Goal: Transaction & Acquisition: Purchase product/service

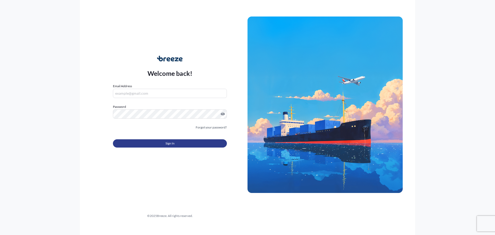
type input "[PERSON_NAME][EMAIL_ADDRESS][PERSON_NAME][DOMAIN_NAME]"
click at [168, 142] on span "Sign In" at bounding box center [169, 143] width 9 height 5
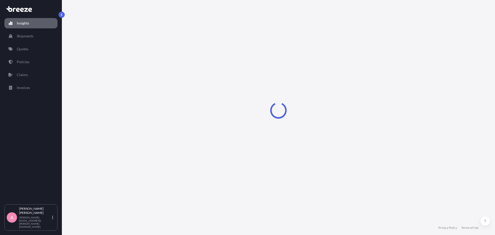
select select "2025"
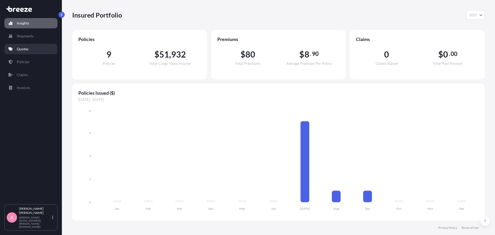
click at [33, 49] on link "Quotes" at bounding box center [30, 49] width 53 height 10
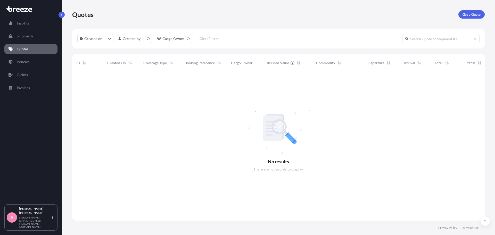
scroll to position [147, 408]
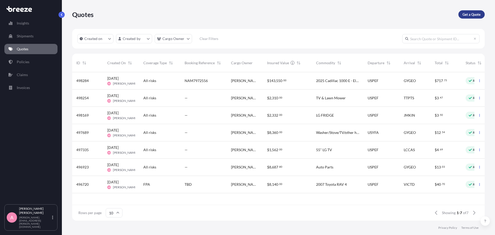
click at [471, 12] on link "Get a Quote" at bounding box center [471, 14] width 26 height 8
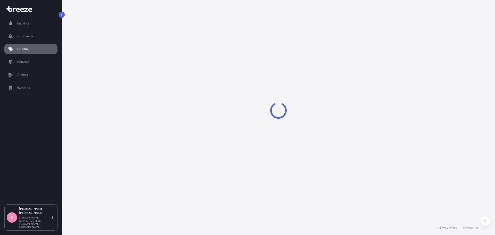
select select "Sea"
select select "1"
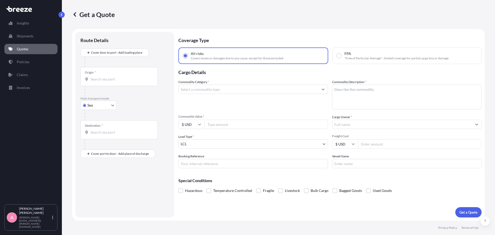
click at [204, 88] on input "Commodity Category *" at bounding box center [249, 89] width 140 height 9
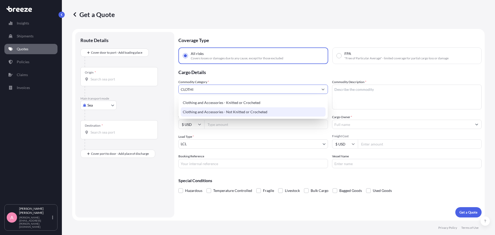
click at [200, 110] on div "Clothing and Accessories - Not Knitted or Crocheted" at bounding box center [253, 111] width 145 height 9
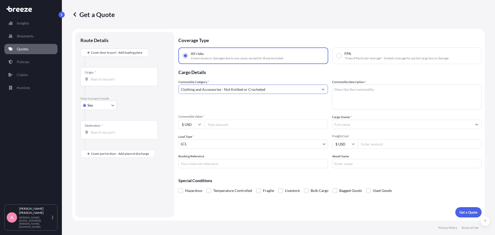
type input "Clothing and Accessories - Not Knitted or Crocheted"
click at [398, 89] on textarea "Commodity Description *" at bounding box center [406, 97] width 149 height 25
type textarea "CLOTHING & TOILETRIES"
click at [277, 125] on input "Commodity Value *" at bounding box center [266, 124] width 124 height 9
type input "1000"
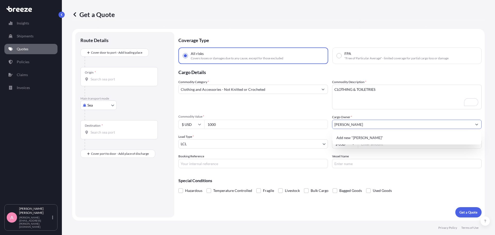
type input "[PERSON_NAME]"
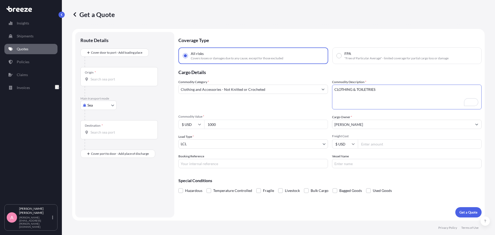
drag, startPoint x: 352, startPoint y: 89, endPoint x: 403, endPoint y: 95, distance: 51.8
click at [403, 95] on textarea "CLOTHING & TOILETRIES" at bounding box center [406, 97] width 149 height 25
type textarea "CLOTHING, TOILETRIES, MEDICAL ITEMS"
click at [372, 141] on input "Freight Cost" at bounding box center [420, 143] width 124 height 9
type input "185"
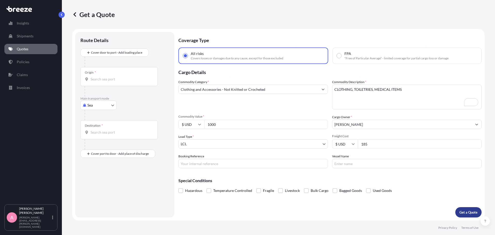
click at [465, 212] on p "Get a Quote" at bounding box center [468, 211] width 18 height 5
click at [105, 80] on input "Origin * Please select an origin" at bounding box center [120, 79] width 61 height 5
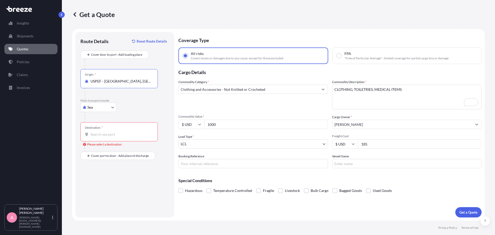
type input "USPEF - [GEOGRAPHIC_DATA], [GEOGRAPHIC_DATA]"
click at [122, 133] on input "Destination * Please select a destination" at bounding box center [120, 134] width 61 height 5
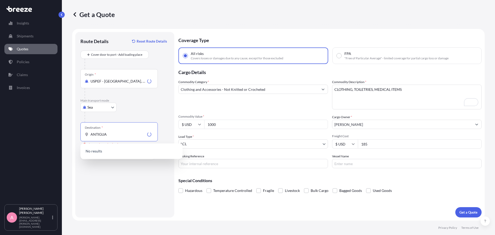
drag, startPoint x: 114, startPoint y: 132, endPoint x: 32, endPoint y: 102, distance: 86.7
click at [46, 123] on div "Insights Shipments Quotes Policies Claims Invoices A [PERSON_NAME] [PERSON_NAME…" at bounding box center [247, 117] width 495 height 235
click at [96, 135] on input "ST. [PERSON_NAME]" at bounding box center [120, 134] width 61 height 5
click at [109, 133] on input "ST. [PERSON_NAME]" at bounding box center [120, 134] width 61 height 5
drag, startPoint x: 126, startPoint y: 135, endPoint x: 59, endPoint y: 124, distance: 68.0
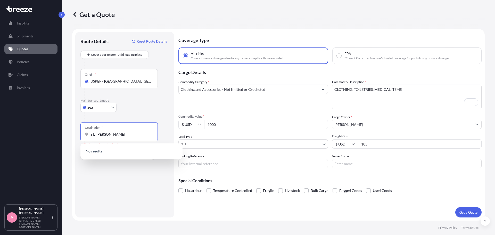
click at [59, 124] on div "Insights Shipments Quotes Policies Claims Invoices A [PERSON_NAME] [PERSON_NAME…" at bounding box center [247, 117] width 495 height 235
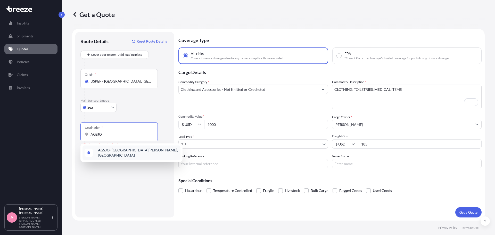
click at [134, 154] on div "AGSJO - [GEOGRAPHIC_DATA][PERSON_NAME], [GEOGRAPHIC_DATA]" at bounding box center [131, 152] width 98 height 14
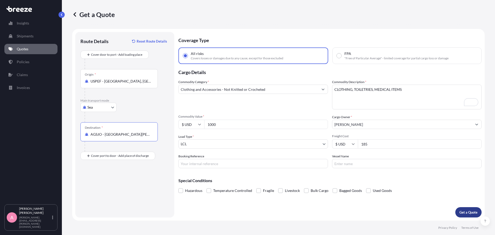
type input "AGSJO - [GEOGRAPHIC_DATA][PERSON_NAME], [GEOGRAPHIC_DATA]"
click at [462, 210] on p "Get a Quote" at bounding box center [468, 211] width 18 height 5
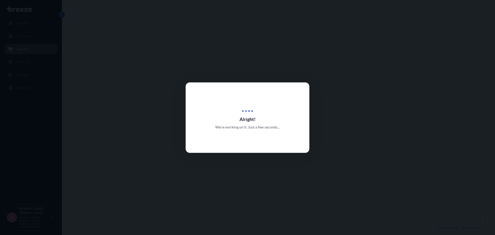
select select "Sea"
select select "1"
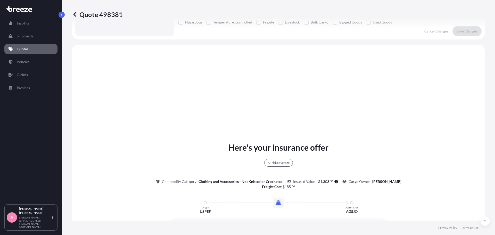
scroll to position [187, 0]
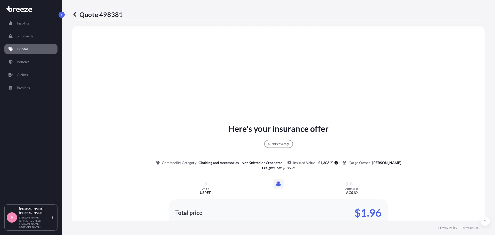
click at [225, 40] on div "Here's your insurance offer All risk coverage Commodity Category Clothing and A…" at bounding box center [278, 190] width 398 height 314
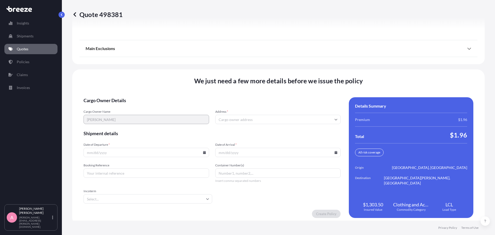
scroll to position [665, 0]
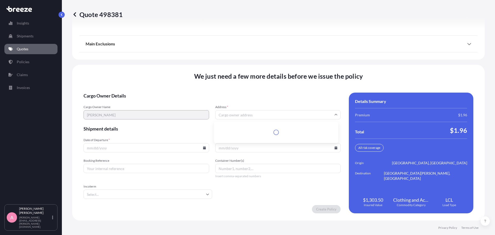
click at [243, 116] on input "Address *" at bounding box center [277, 114] width 125 height 9
type input "A"
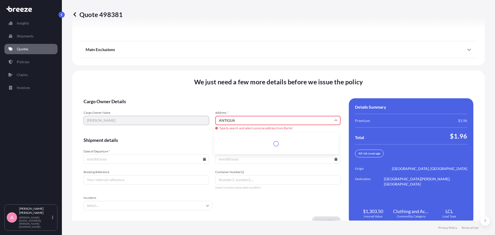
scroll to position [0, 0]
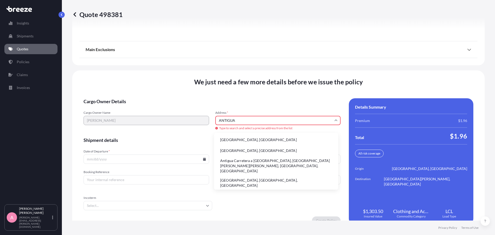
click at [186, 119] on div "Cargo Owner Name [PERSON_NAME] Address * [GEOGRAPHIC_DATA] Type to search and s…" at bounding box center [211, 121] width 257 height 20
type input "AGSJO"
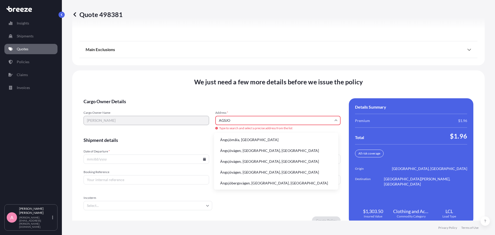
drag, startPoint x: 235, startPoint y: 119, endPoint x: 195, endPoint y: 115, distance: 40.2
click at [195, 115] on div "Cargo Owner Name [PERSON_NAME] Address * AGSJO Type to search and select a prec…" at bounding box center [211, 121] width 257 height 20
type input "S"
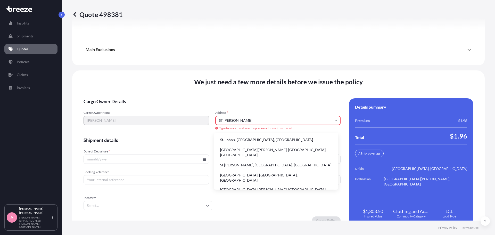
click at [193, 119] on div "Cargo Owner Name [PERSON_NAME] Address * [GEOGRAPHIC_DATA][PERSON_NAME] to sear…" at bounding box center [211, 121] width 257 height 20
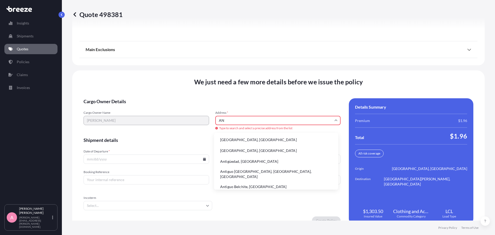
type input "A"
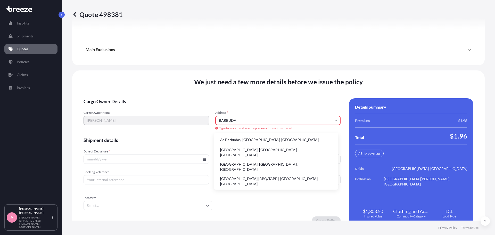
type input "BARBUDA"
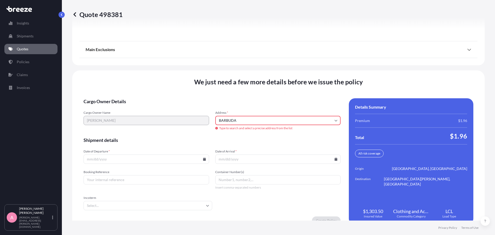
click at [233, 97] on div "We just need a few more details before we issue the policy Cargo Owner Details …" at bounding box center [278, 150] width 412 height 161
click at [159, 163] on input "Date of Departure *" at bounding box center [145, 158] width 125 height 9
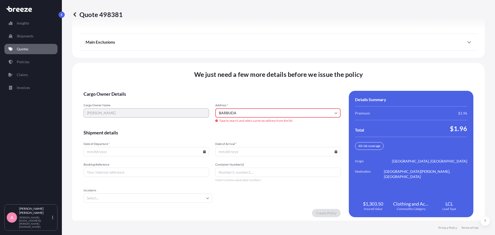
scroll to position [676, 0]
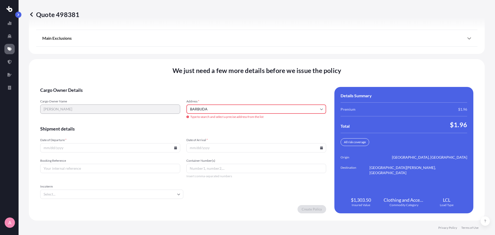
click at [33, 14] on icon at bounding box center [31, 14] width 5 height 5
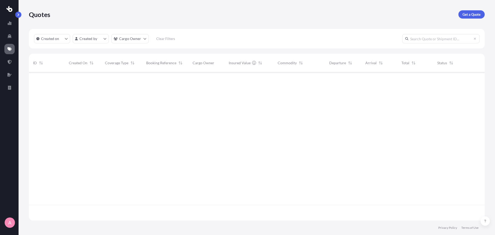
scroll to position [147, 452]
